Goal: Task Accomplishment & Management: Use online tool/utility

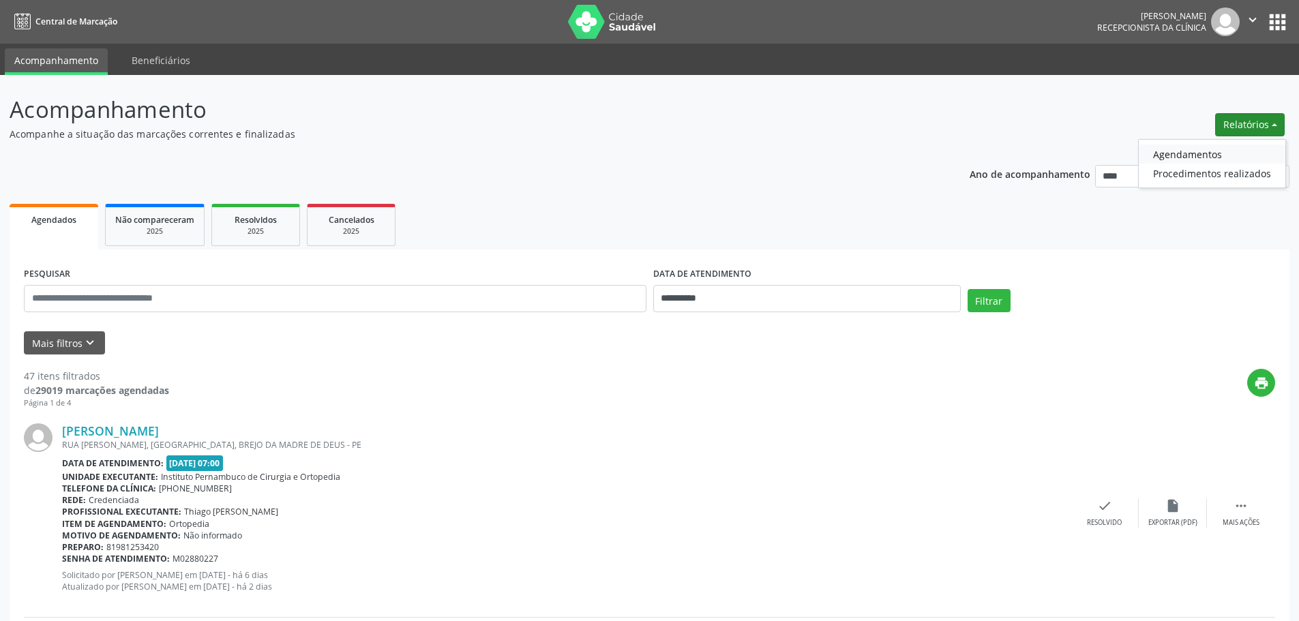
click at [1234, 151] on link "Agendamentos" at bounding box center [1212, 154] width 147 height 19
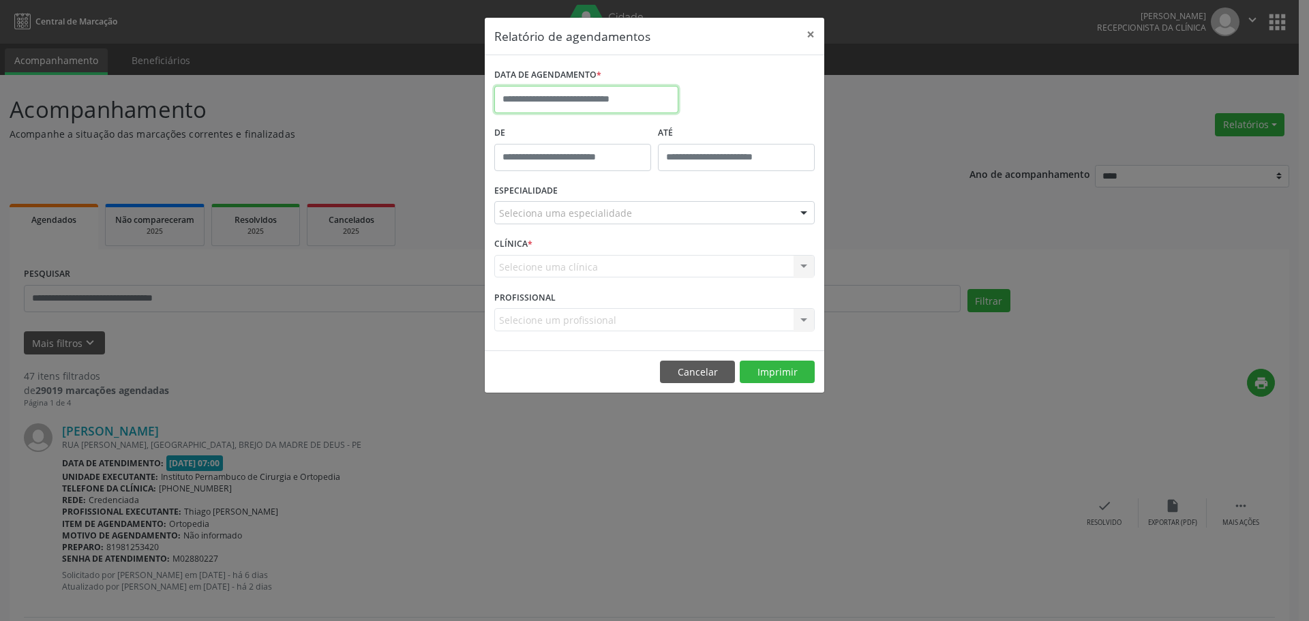
click at [635, 89] on input "text" at bounding box center [586, 99] width 184 height 27
click at [629, 253] on span "21" at bounding box center [629, 252] width 27 height 27
type input "**********"
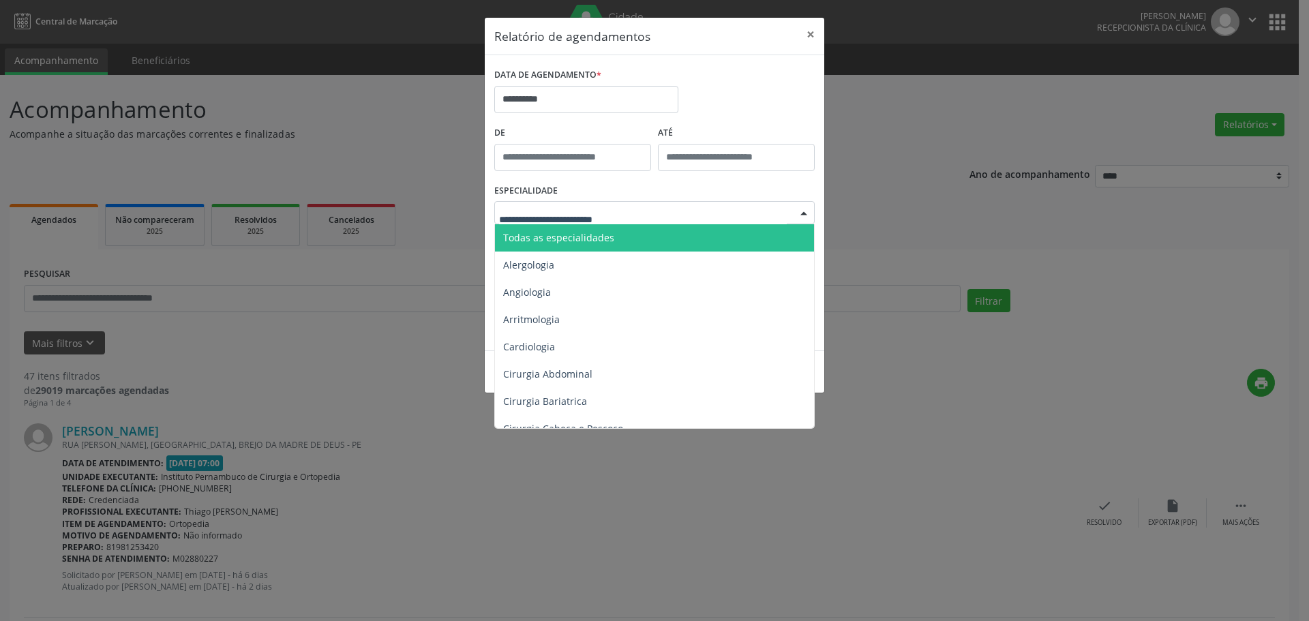
click at [636, 205] on div at bounding box center [654, 212] width 321 height 23
click at [638, 229] on span "Todas as especialidades" at bounding box center [655, 237] width 321 height 27
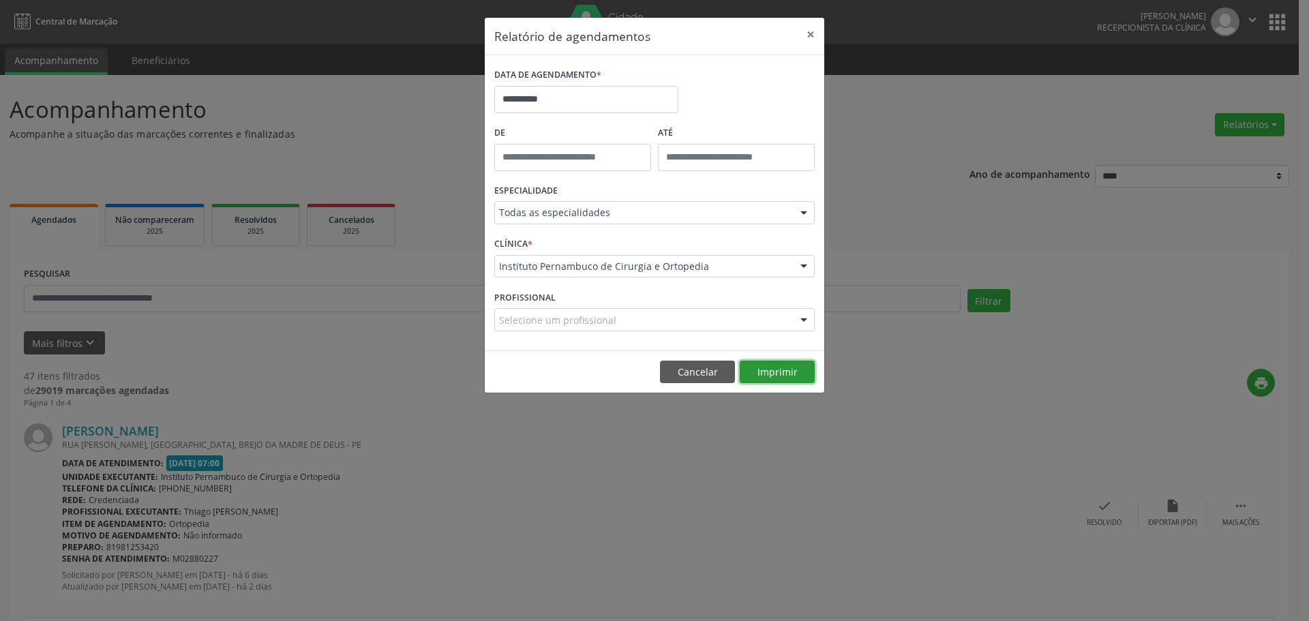
click at [765, 361] on button "Imprimir" at bounding box center [777, 372] width 75 height 23
